Goal: Communication & Community: Ask a question

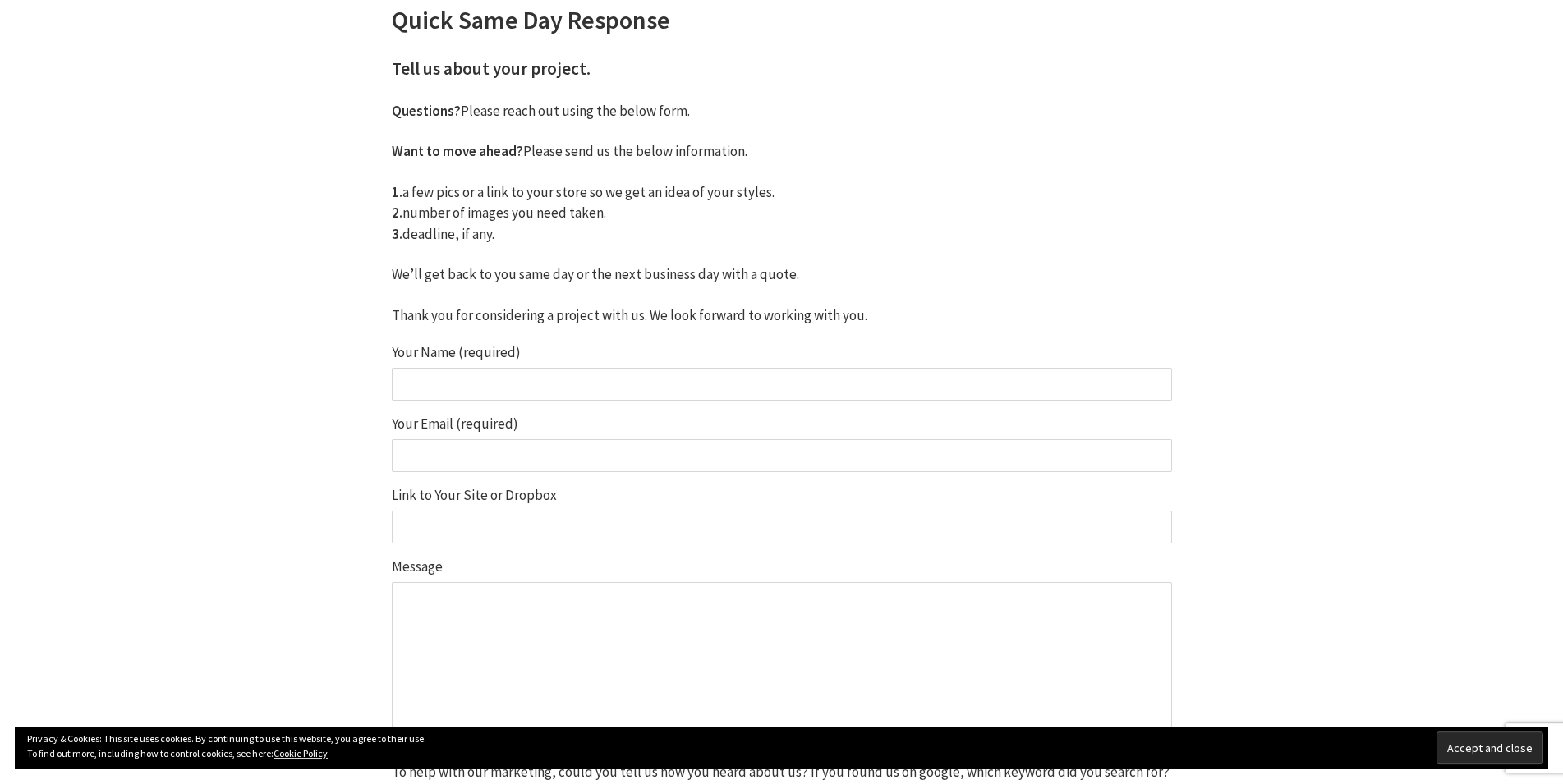
scroll to position [280, 0]
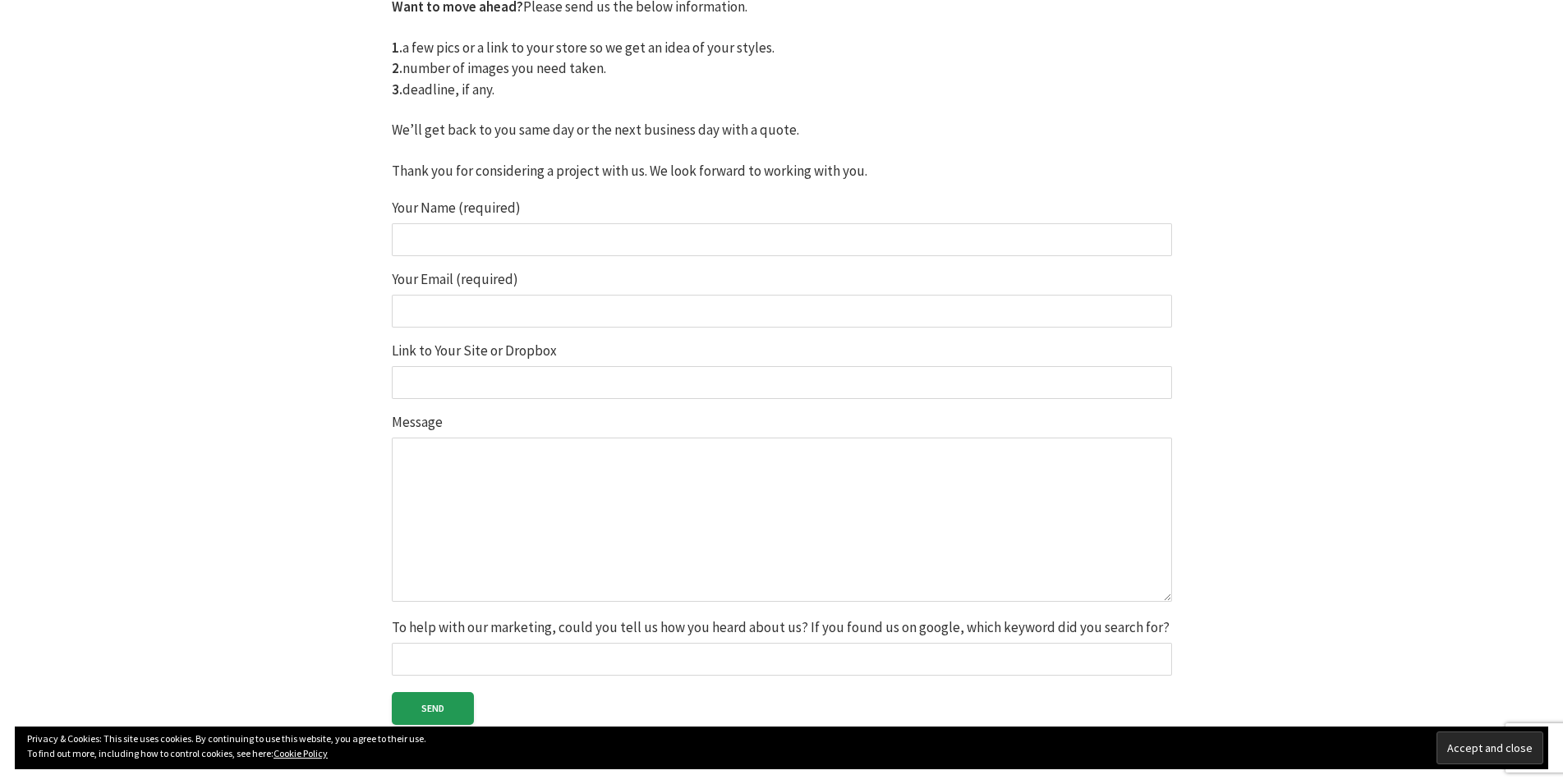
click at [428, 232] on input "Your Name (required)" at bounding box center [782, 239] width 781 height 33
click at [428, 234] on input "Your Name (required)" at bounding box center [782, 239] width 781 height 33
drag, startPoint x: 429, startPoint y: 234, endPoint x: 454, endPoint y: 250, distance: 29.7
click at [430, 234] on input "Your Name (required)" at bounding box center [782, 239] width 781 height 33
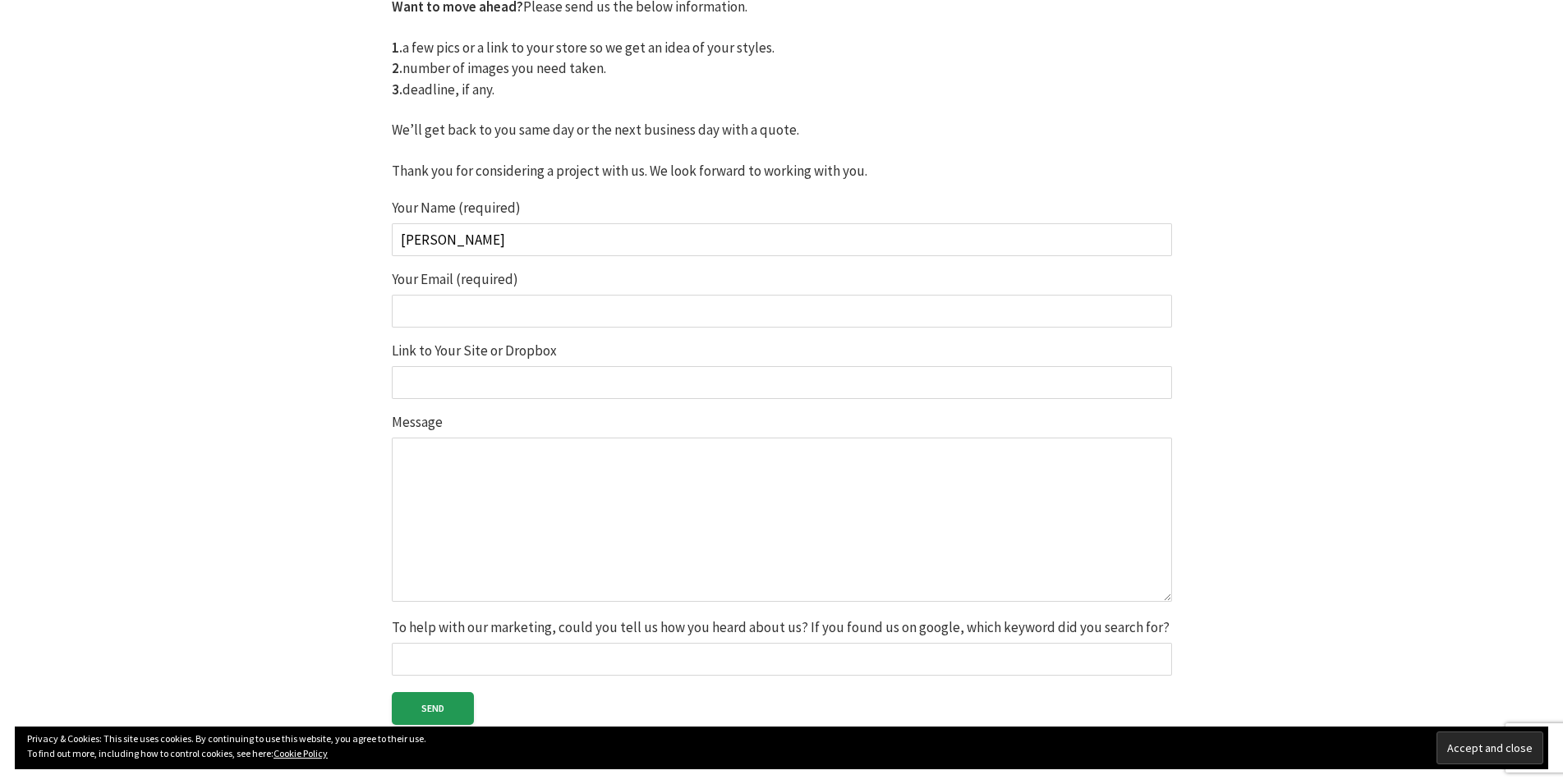
type input "[PERSON_NAME]"
click at [480, 301] on input "Your Email (required)" at bounding box center [782, 311] width 781 height 33
type input "[EMAIL_ADDRESS][DOMAIN_NAME]"
click at [486, 366] on label "Link to Your Site or Dropbox" at bounding box center [782, 372] width 781 height 55
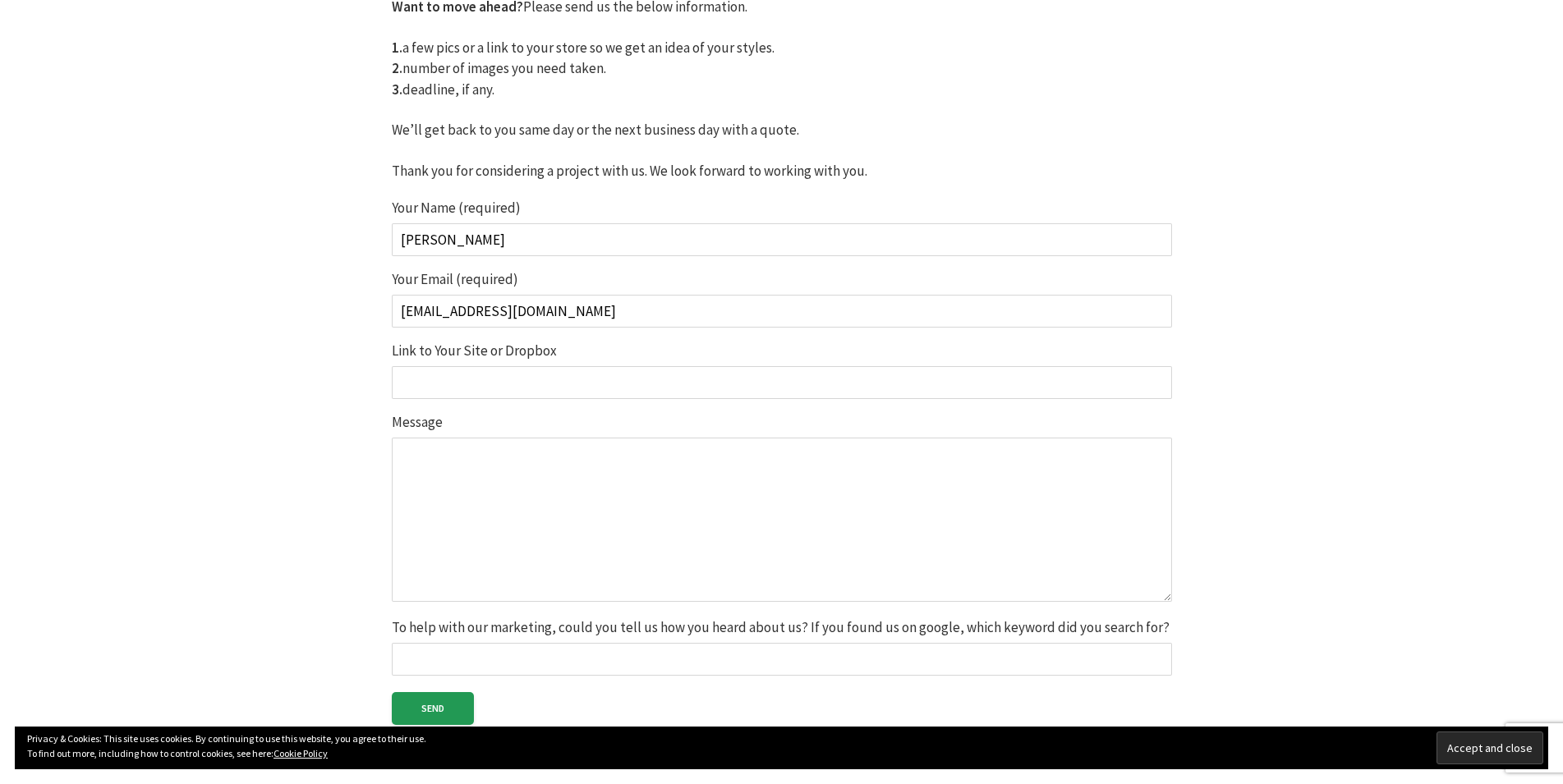
click at [486, 366] on input "Link to Your Site or Dropbox" at bounding box center [782, 382] width 781 height 33
click at [486, 366] on label "Link to Your Site or Dropbox" at bounding box center [782, 372] width 781 height 55
click at [486, 366] on input "Link to Your Site or Dropbox" at bounding box center [782, 382] width 781 height 33
click at [478, 384] on input "Link to Your Site or Dropbox" at bounding box center [782, 382] width 781 height 33
click at [447, 454] on textarea "Message" at bounding box center [782, 520] width 781 height 164
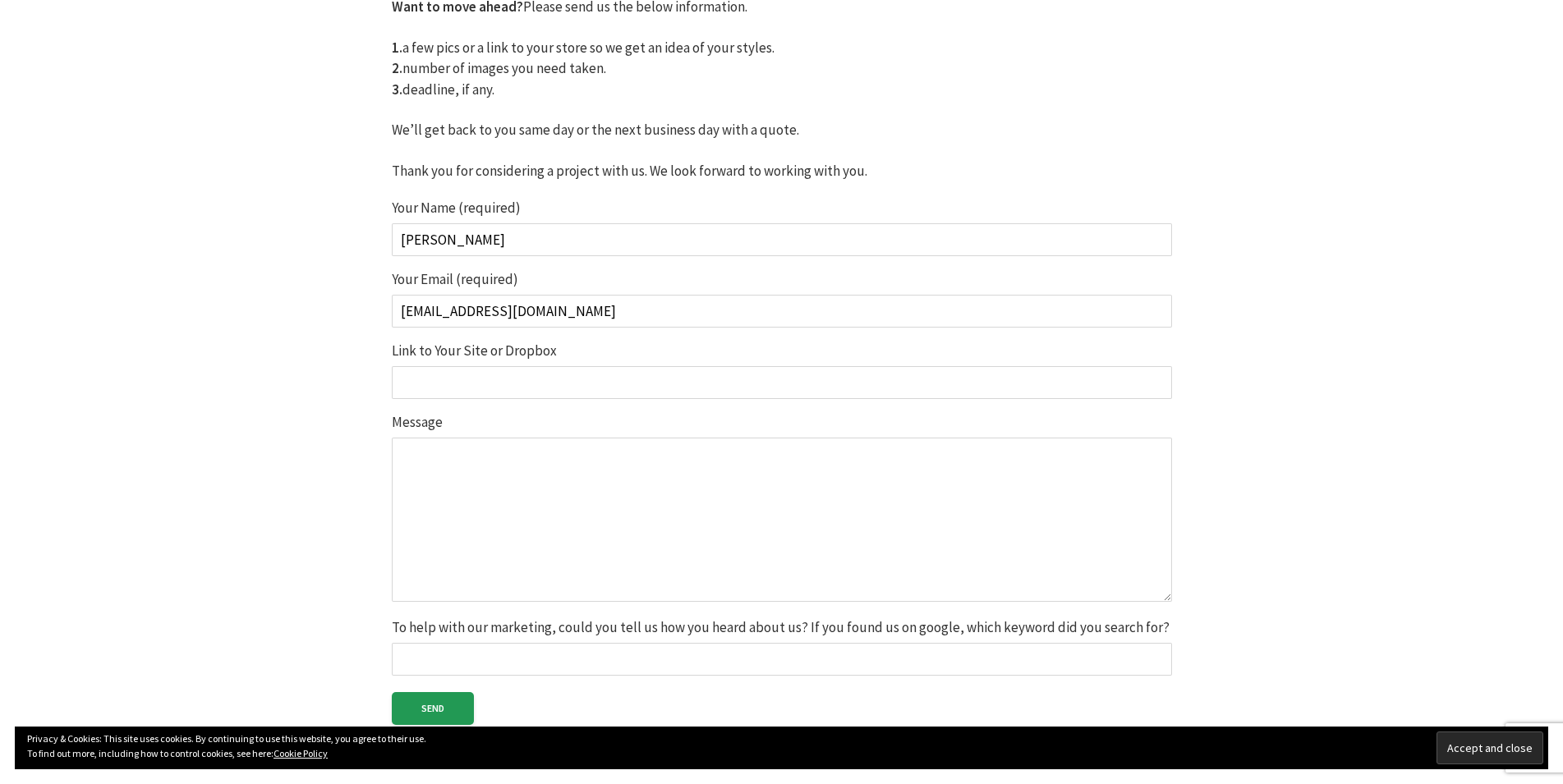
drag, startPoint x: 448, startPoint y: 454, endPoint x: 422, endPoint y: 442, distance: 28.6
click at [449, 454] on textarea "Message" at bounding box center [782, 520] width 781 height 164
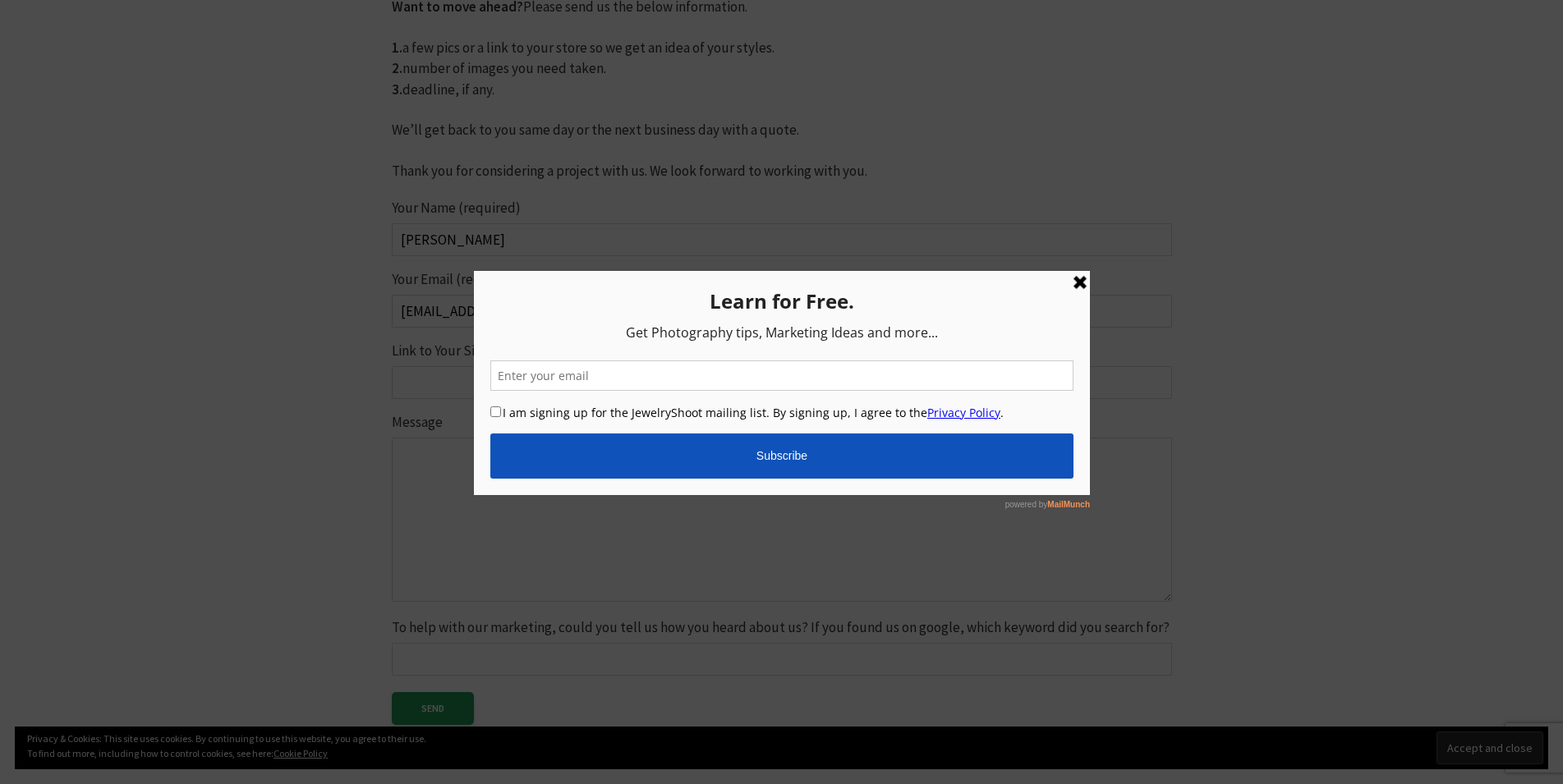
scroll to position [0, 0]
drag, startPoint x: 1080, startPoint y: 287, endPoint x: 1536, endPoint y: 567, distance: 535.1
click at [1080, 287] on link at bounding box center [1079, 282] width 20 height 20
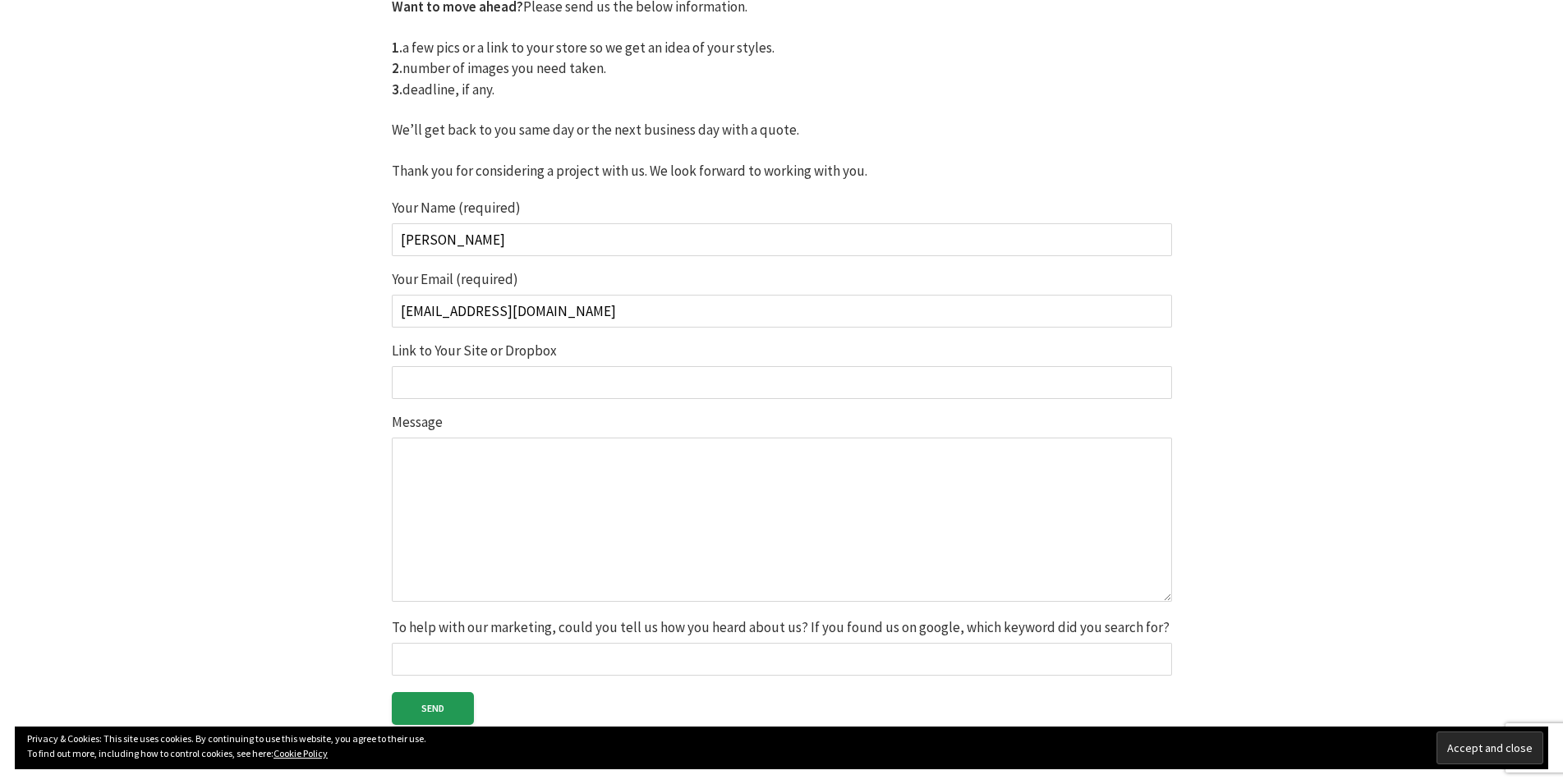
click at [493, 476] on textarea "Message" at bounding box center [782, 520] width 781 height 164
paste textarea "Reliable Photo Editing Support for Your Photography Work Hello There, I hope yo…"
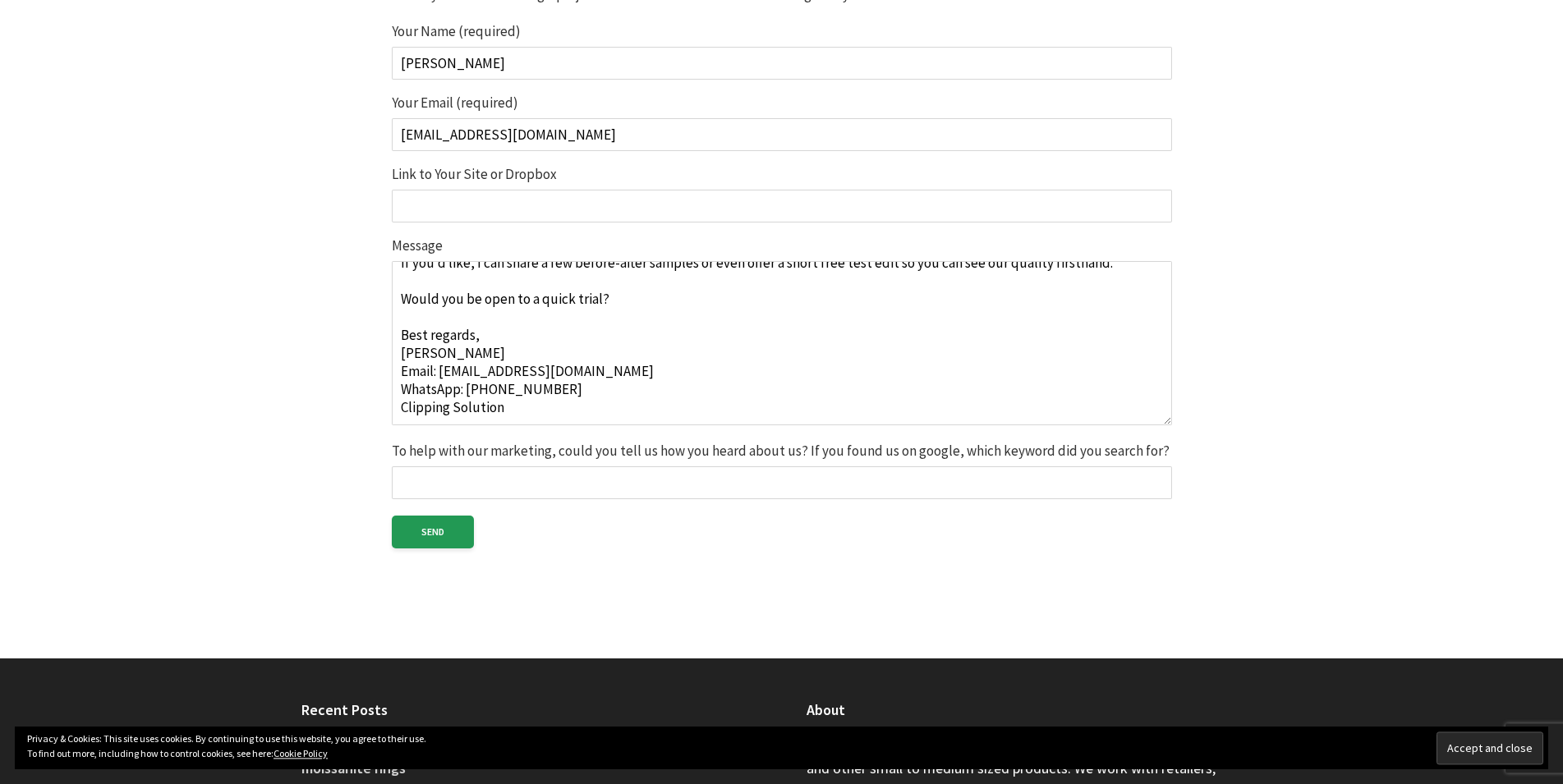
scroll to position [558, 0]
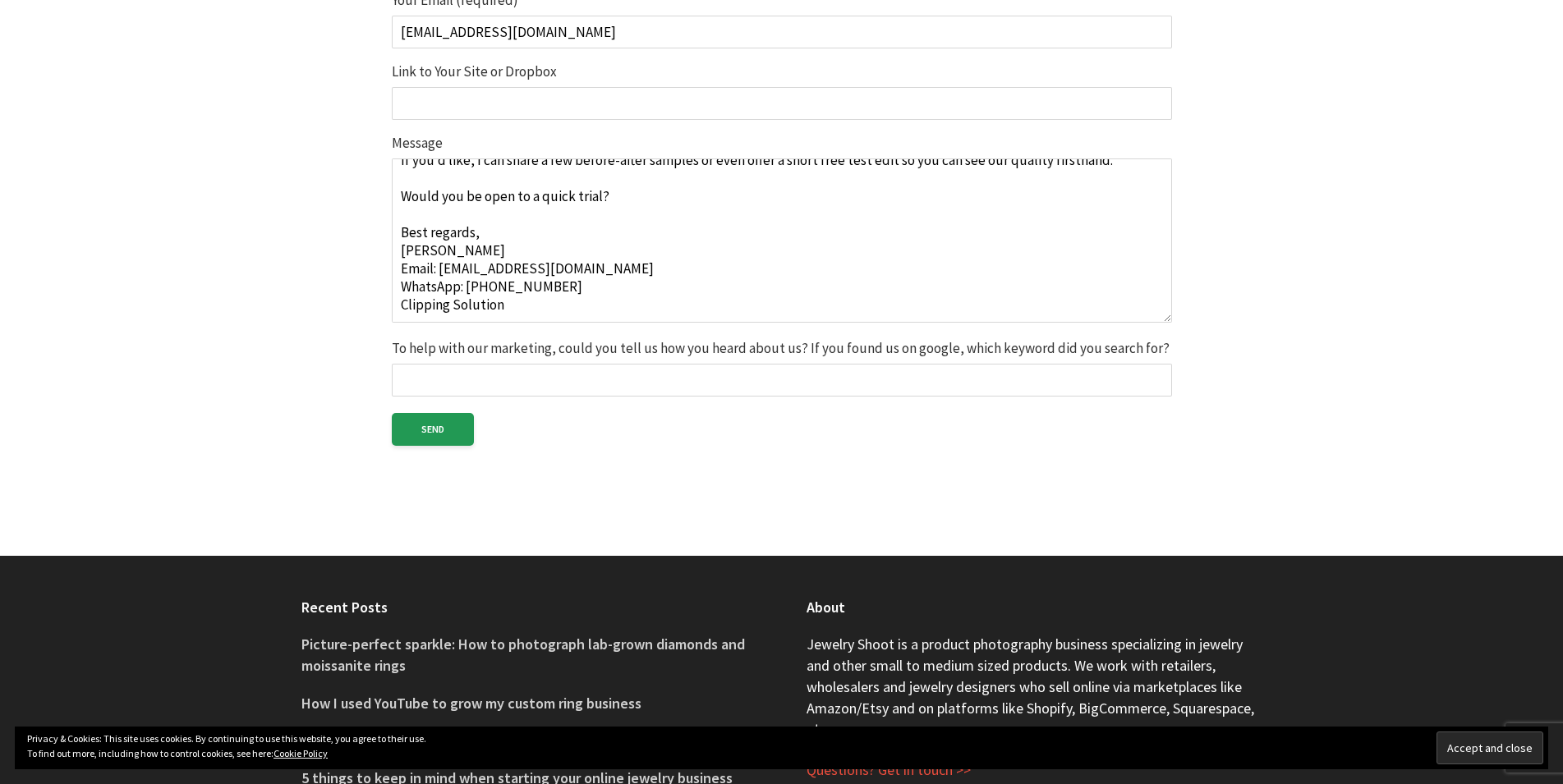
type textarea "Reliable Photo Editing Support for Your Photography Work Hello There, I hope yo…"
click at [447, 391] on input "To help with our marketing, could you tell us how you heard about us? If you fo…" at bounding box center [782, 379] width 781 height 33
drag, startPoint x: 444, startPoint y: 422, endPoint x: 453, endPoint y: 426, distance: 9.8
click at [443, 422] on input "Send" at bounding box center [432, 429] width 82 height 33
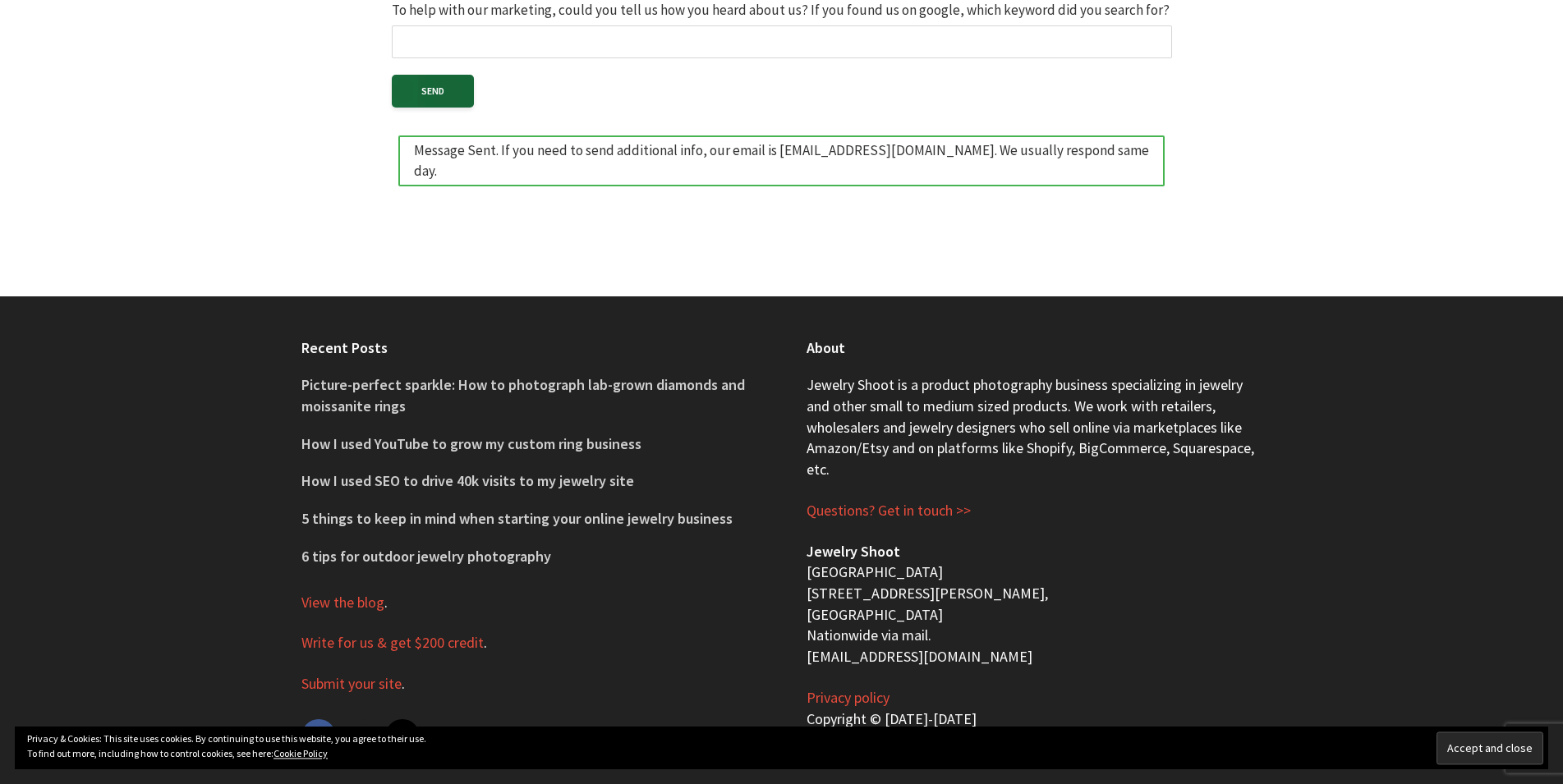
scroll to position [910, 0]
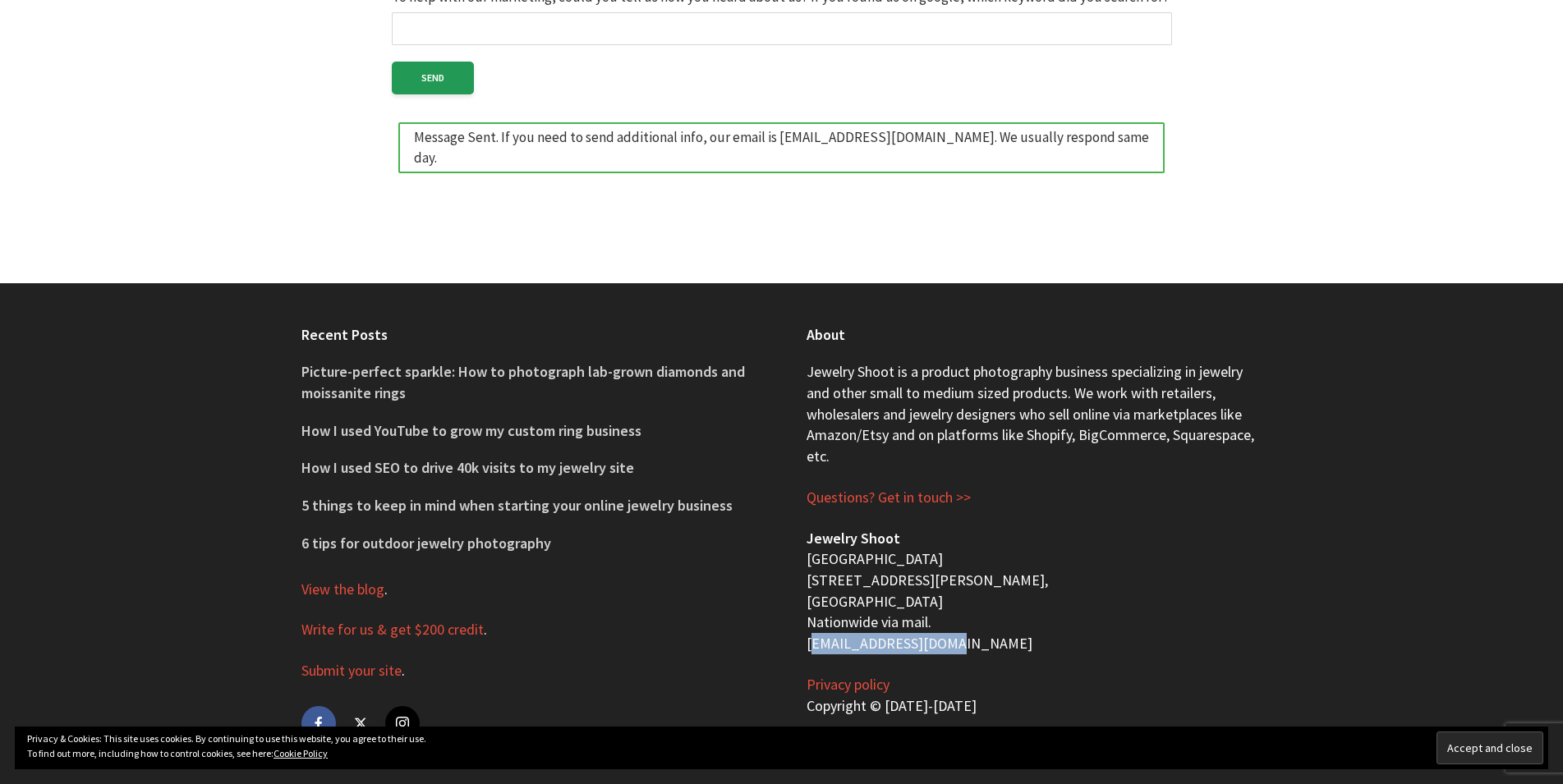
drag, startPoint x: 956, startPoint y: 621, endPoint x: 801, endPoint y: 621, distance: 155.0
click at [801, 621] on div "About Jewelry Shoot is a product photography business specializing in jewelry a…" at bounding box center [1035, 535] width 506 height 503
copy p "[EMAIL_ADDRESS][DOMAIN_NAME]"
